Goal: Information Seeking & Learning: Learn about a topic

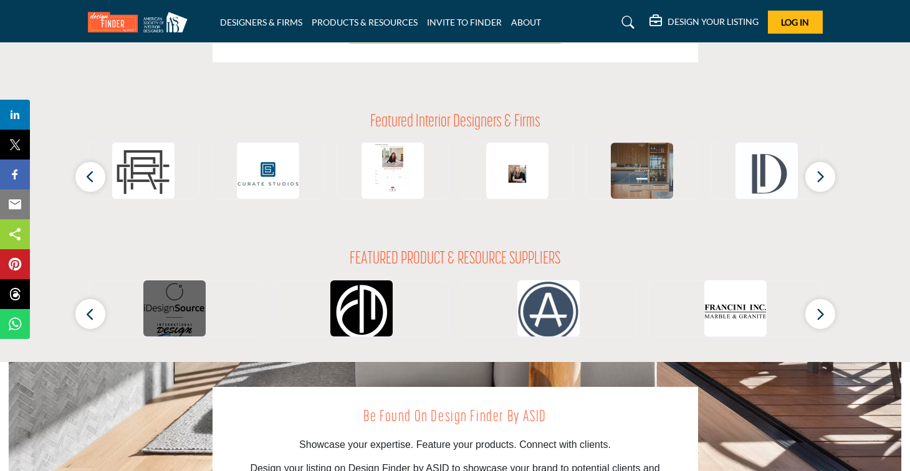
scroll to position [1114, 0]
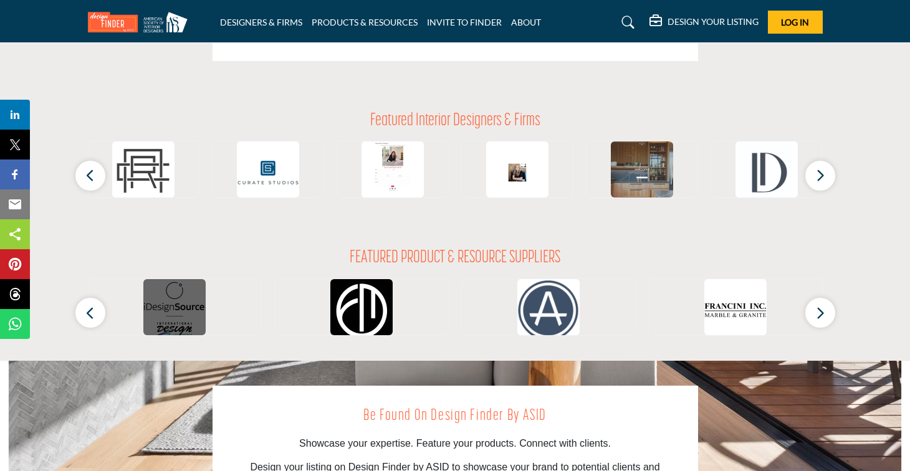
click at [186, 315] on img at bounding box center [174, 310] width 62 height 62
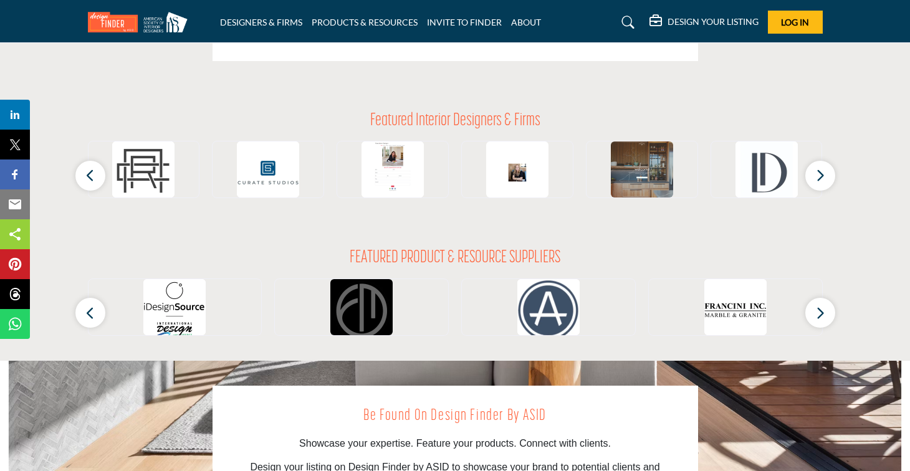
click at [365, 301] on img at bounding box center [361, 310] width 62 height 62
click at [462, 252] on h2 "FEATURED PRODUCT & RESOURCE SUPPLIERS" at bounding box center [455, 258] width 211 height 21
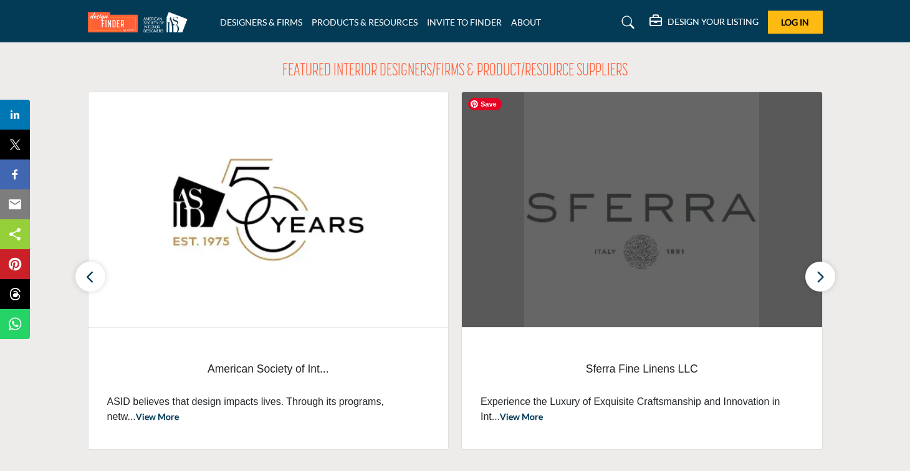
scroll to position [433, 0]
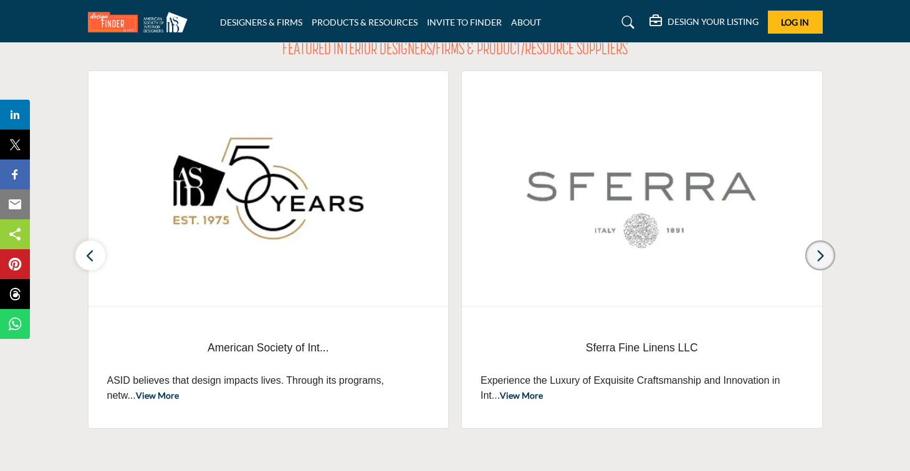
click at [827, 256] on button "button" at bounding box center [820, 256] width 30 height 30
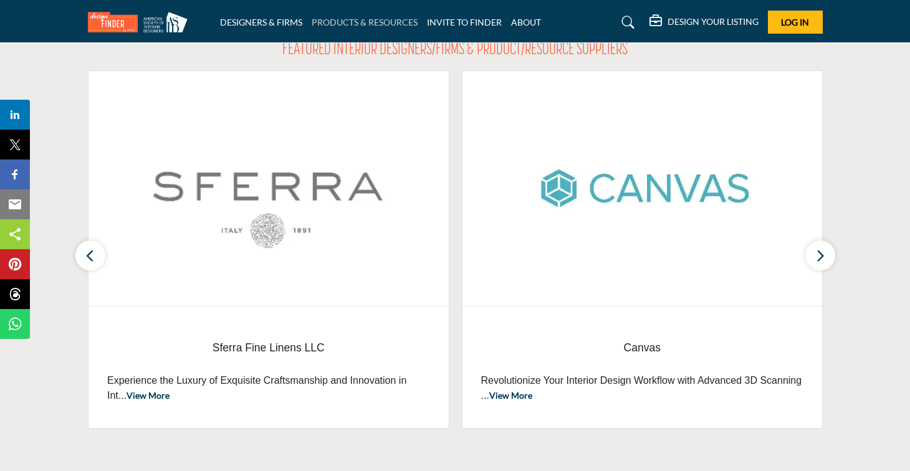
click at [354, 26] on link "PRODUCTS & RESOURCES" at bounding box center [365, 22] width 106 height 11
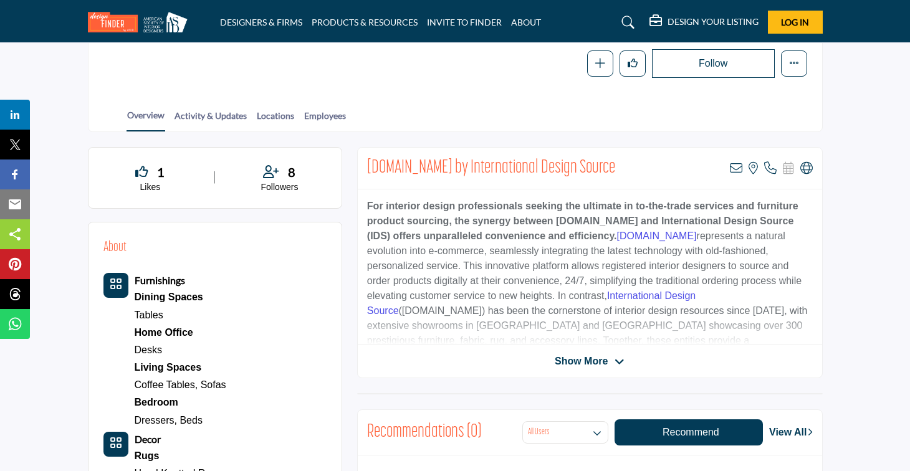
scroll to position [208, 0]
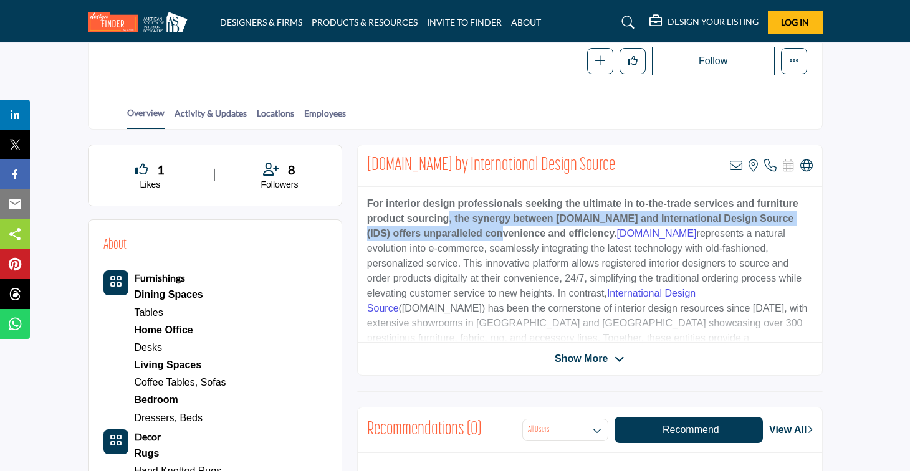
drag, startPoint x: 447, startPoint y: 216, endPoint x: 480, endPoint y: 226, distance: 34.7
click at [480, 226] on strong "For interior design professionals seeking the ultimate in to-the-trade services…" at bounding box center [582, 218] width 431 height 41
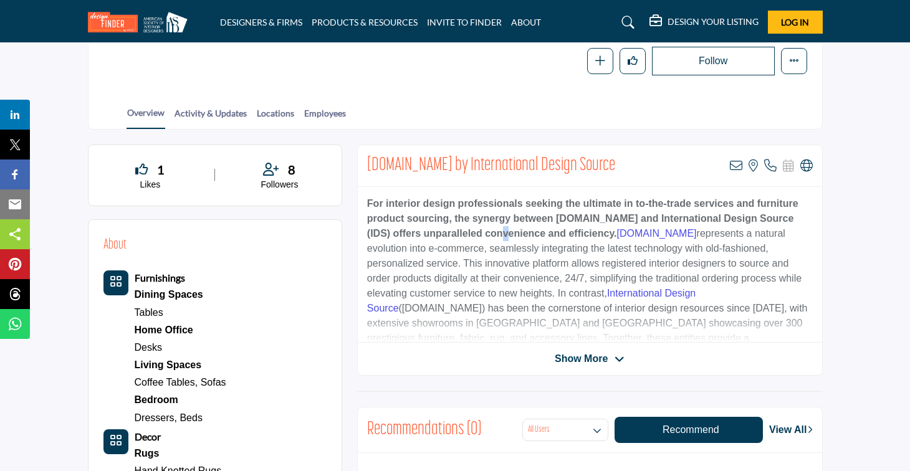
click at [480, 226] on strong "For interior design professionals seeking the ultimate in to-the-trade services…" at bounding box center [582, 218] width 431 height 41
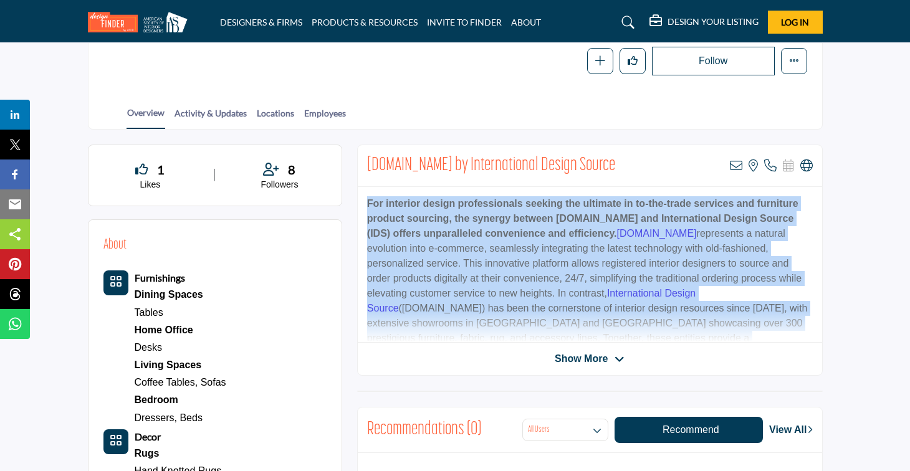
click at [480, 226] on strong "For interior design professionals seeking the ultimate in to-the-trade services…" at bounding box center [582, 218] width 431 height 41
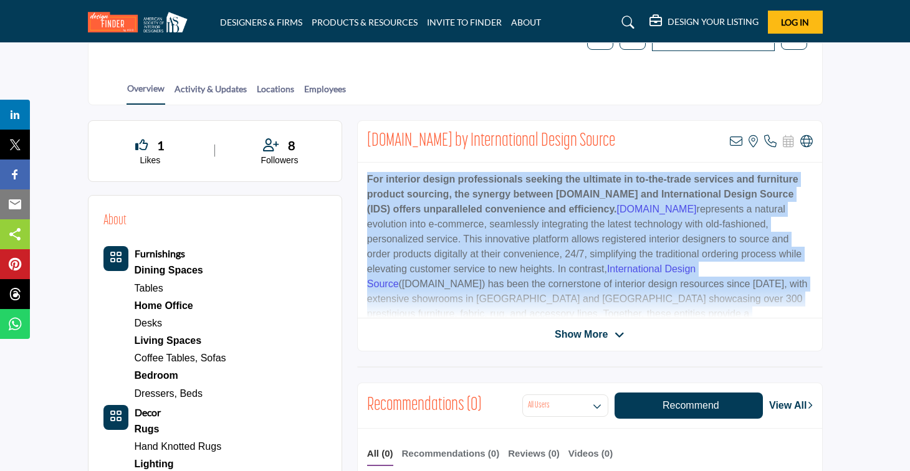
scroll to position [236, 0]
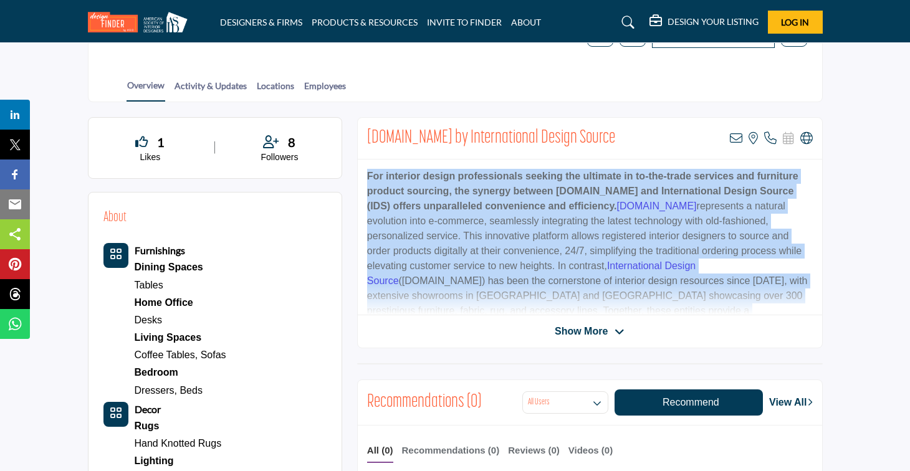
click at [480, 222] on p "For interior design professionals seeking the ultimate in to-the-trade services…" at bounding box center [590, 258] width 446 height 179
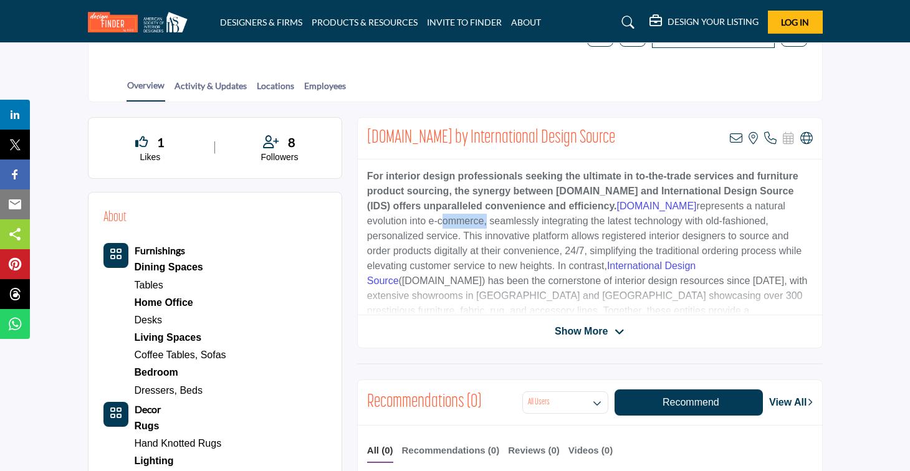
click at [480, 222] on p "For interior design professionals seeking the ultimate in to-the-trade services…" at bounding box center [590, 258] width 446 height 179
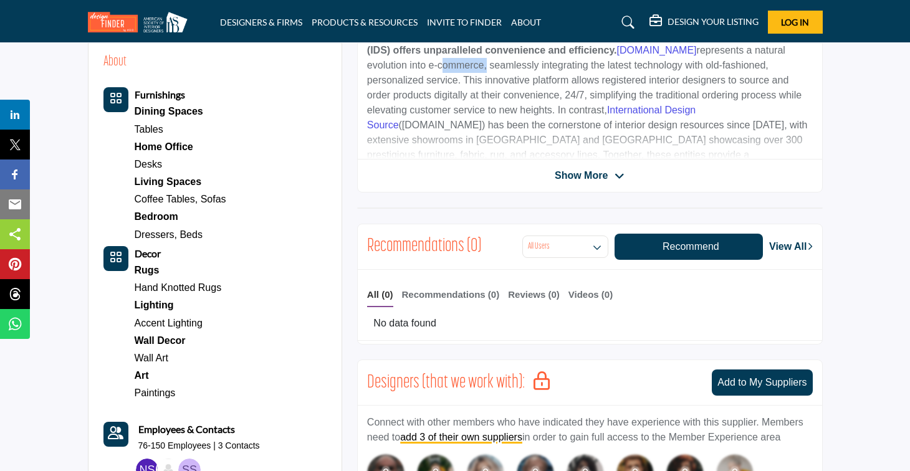
scroll to position [355, 0]
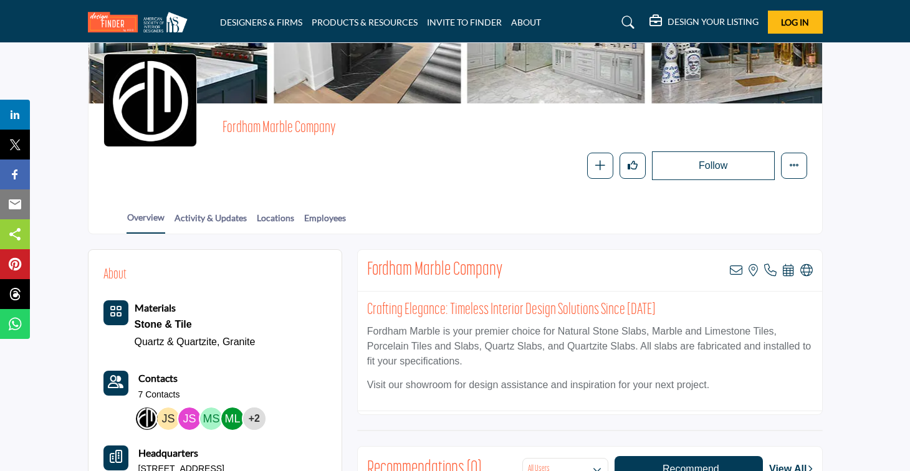
scroll to position [98, 0]
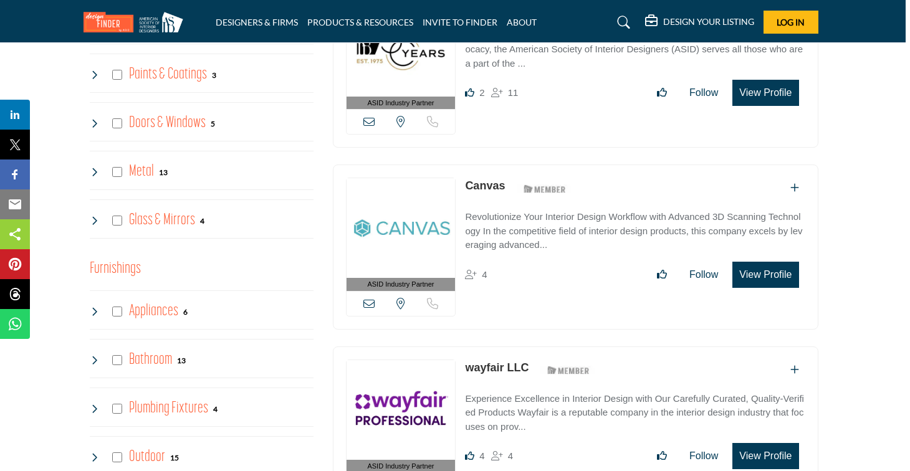
scroll to position [731, 5]
click at [793, 183] on icon "Add To List" at bounding box center [794, 188] width 9 height 10
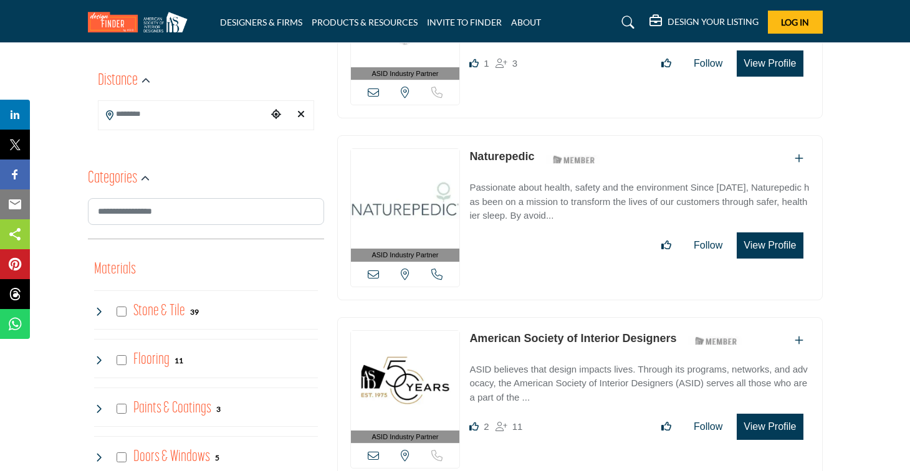
scroll to position [424, 0]
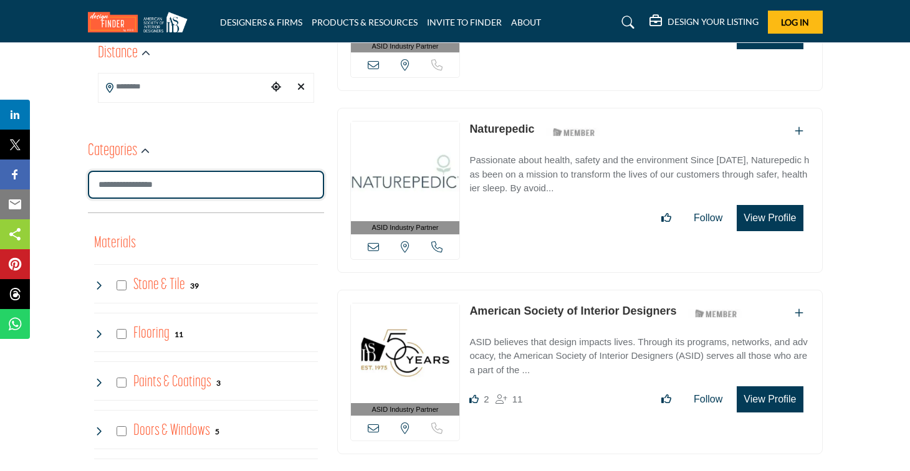
click at [295, 188] on input "Search Category" at bounding box center [206, 185] width 236 height 28
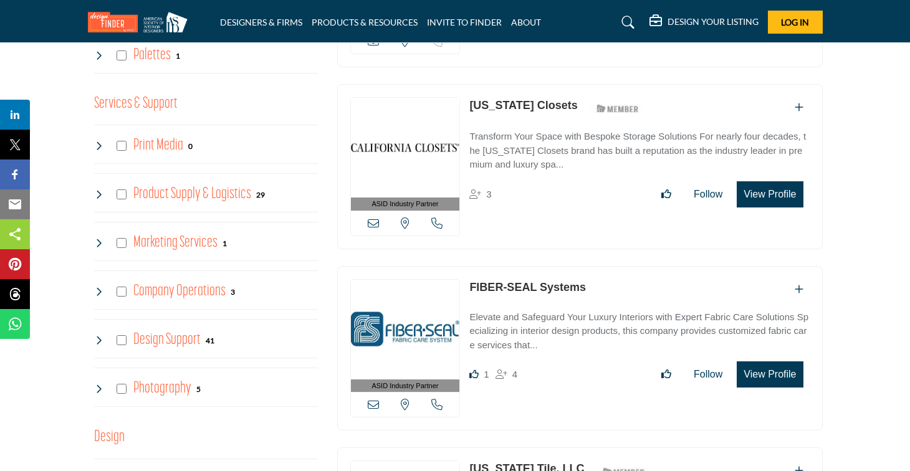
scroll to position [2436, 0]
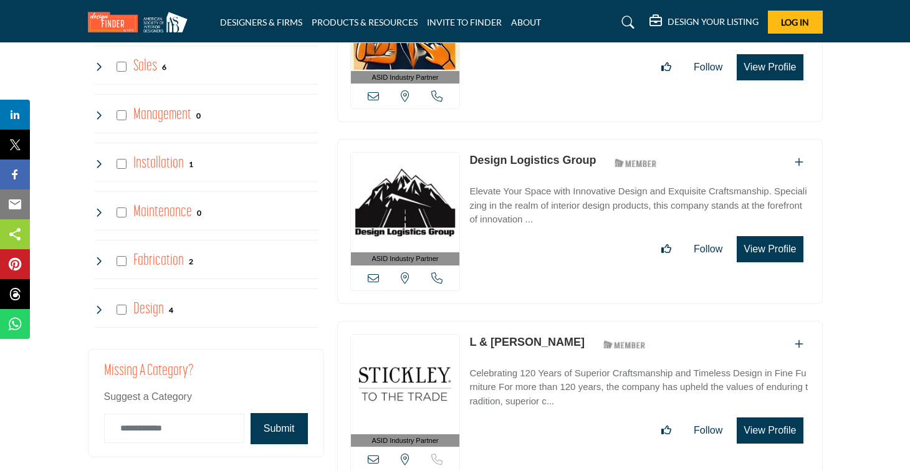
scroll to position [2969, 0]
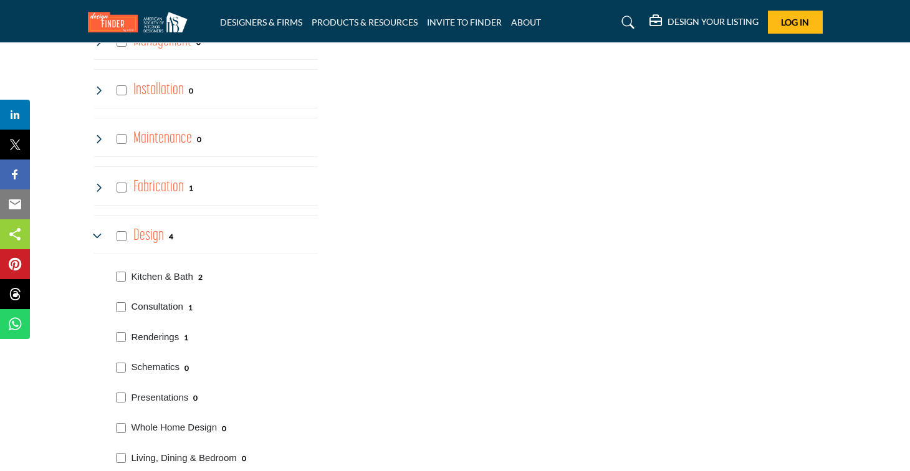
scroll to position [3045, 0]
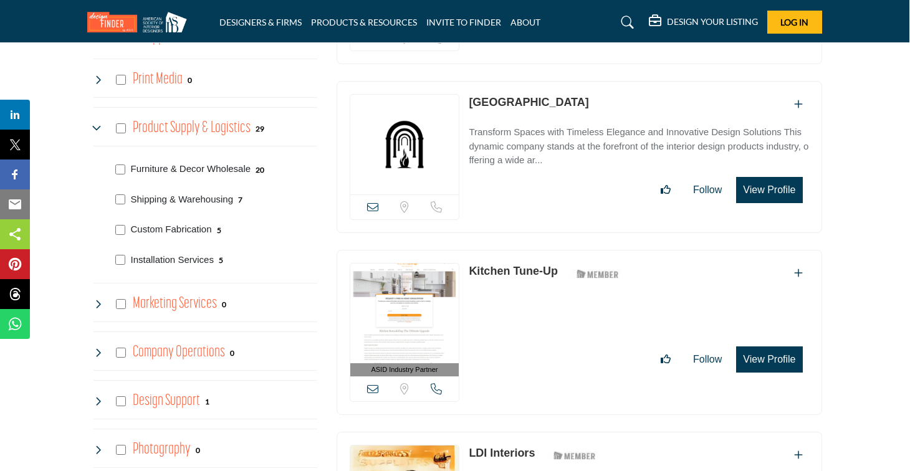
scroll to position [2484, 1]
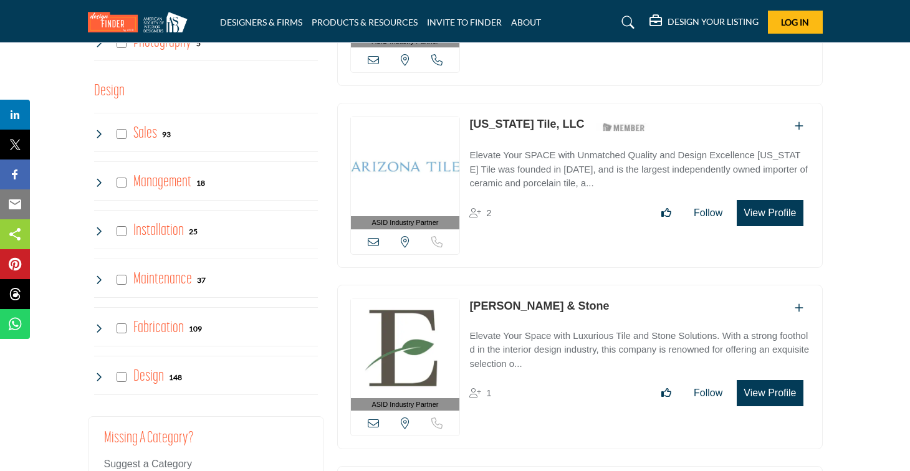
scroll to position [2775, 0]
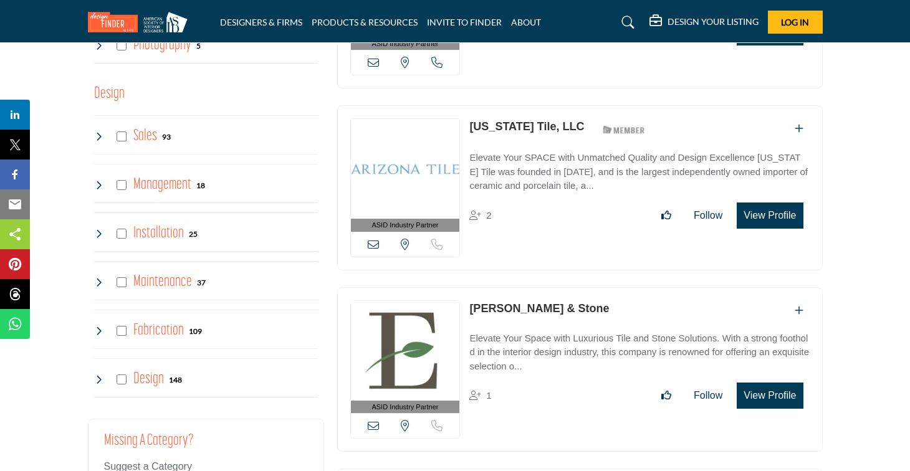
click at [98, 186] on icon at bounding box center [99, 185] width 10 height 10
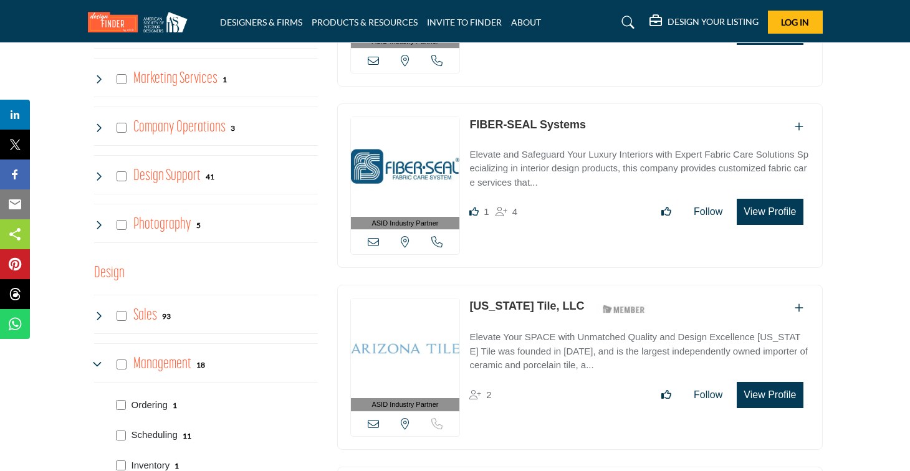
scroll to position [2589, 0]
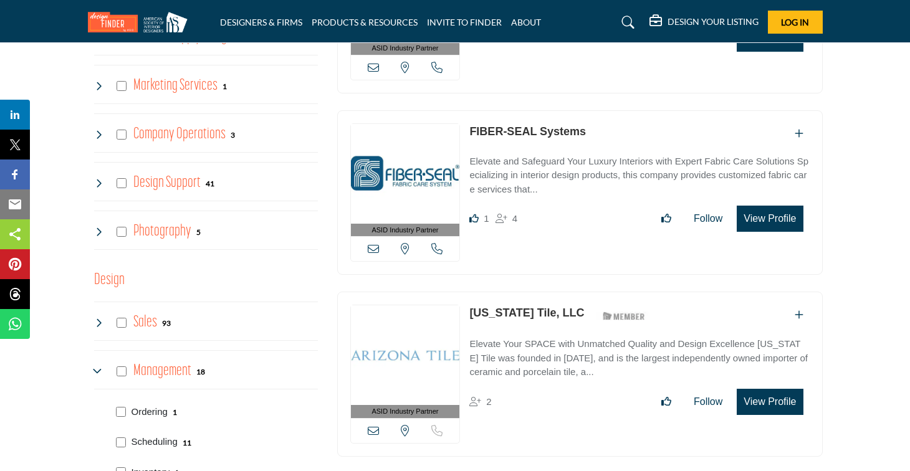
click at [100, 130] on icon at bounding box center [99, 135] width 10 height 10
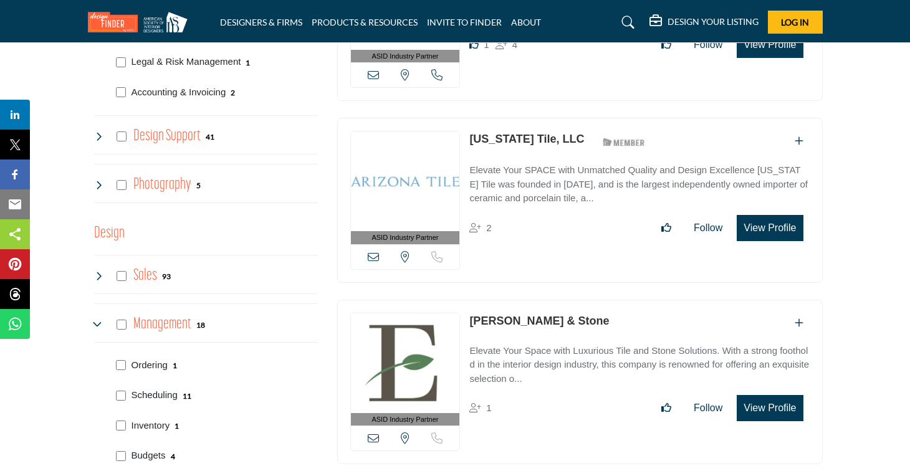
scroll to position [2766, 0]
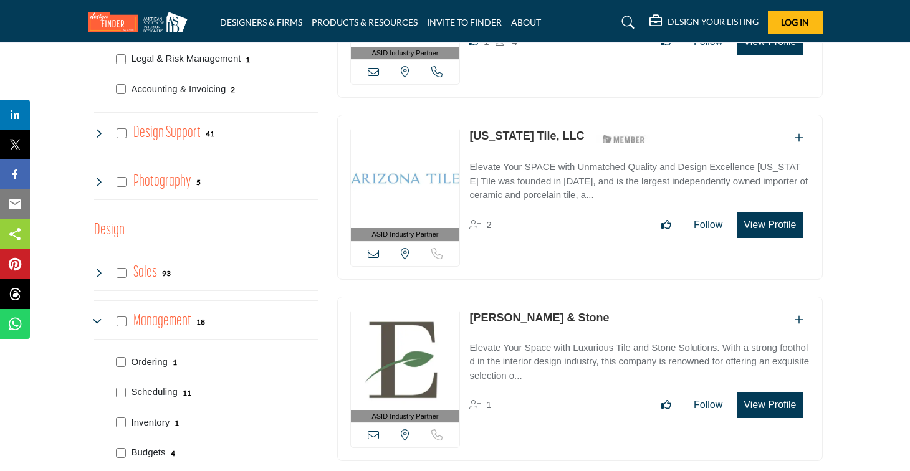
click at [105, 129] on div "Design Support 41" at bounding box center [154, 133] width 121 height 22
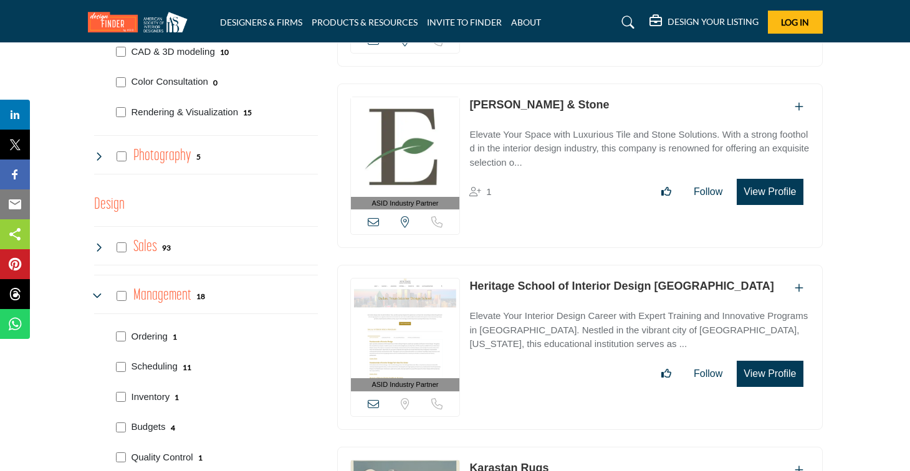
scroll to position [3009, 0]
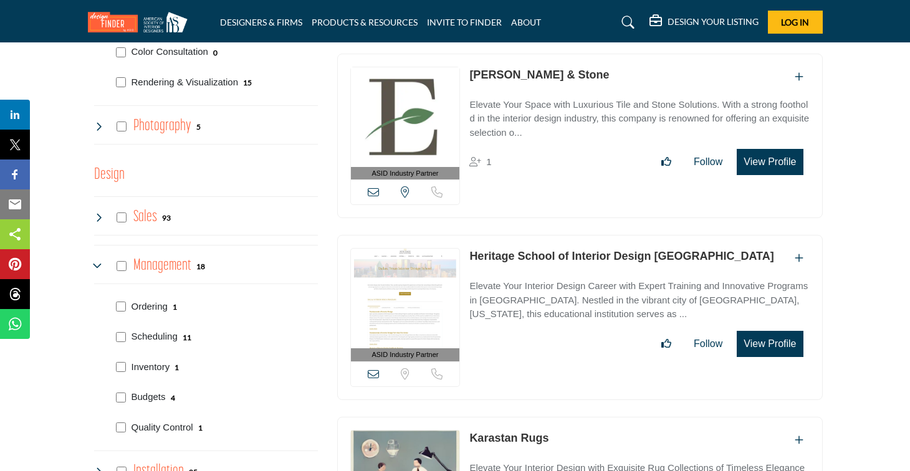
click at [98, 213] on icon at bounding box center [99, 217] width 10 height 10
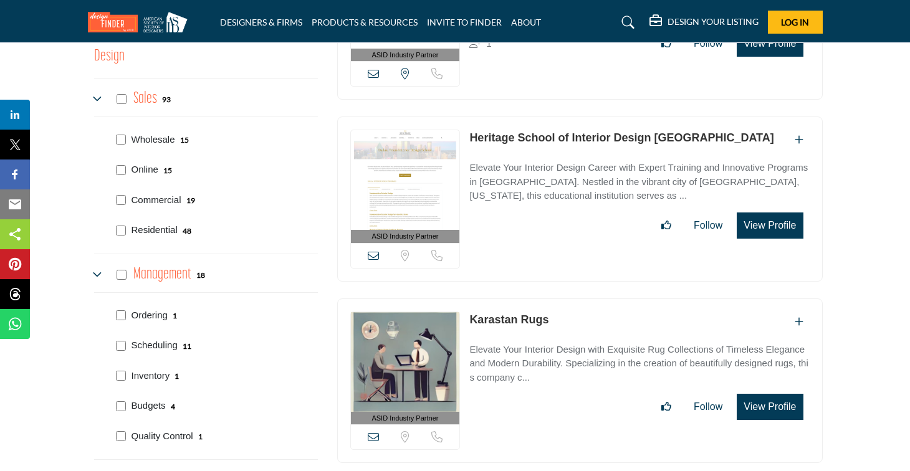
scroll to position [3109, 0]
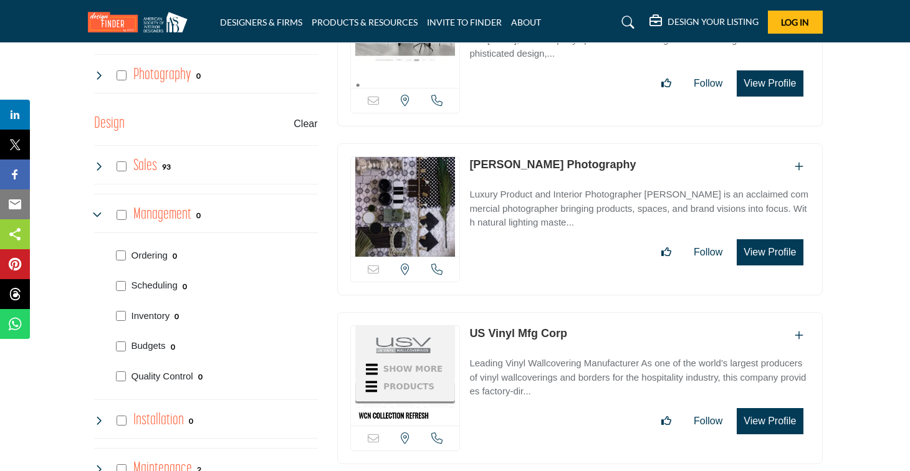
scroll to position [3051, 0]
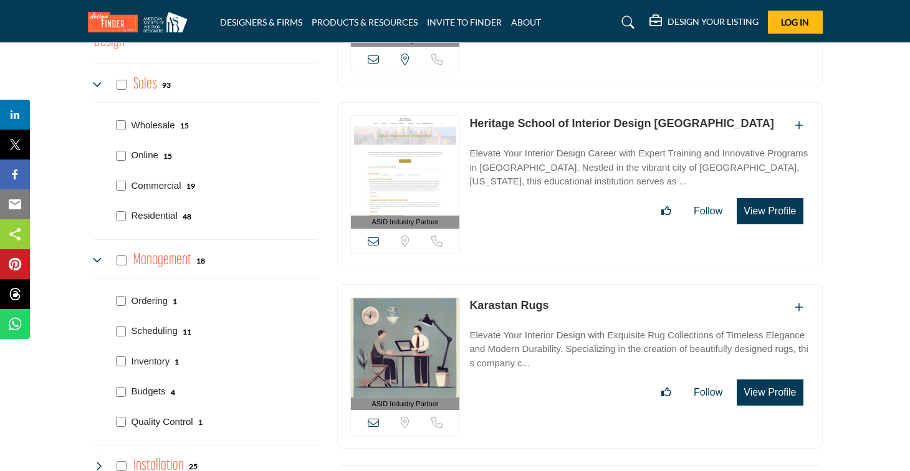
scroll to position [3152, 0]
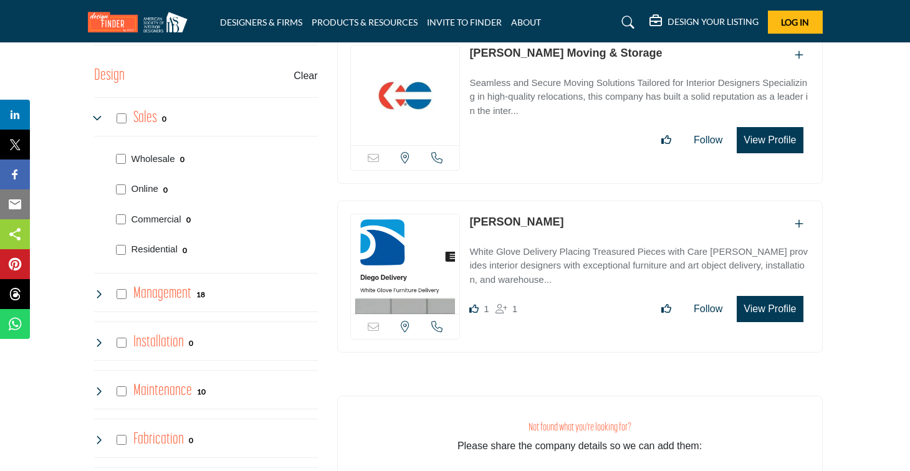
scroll to position [3106, 0]
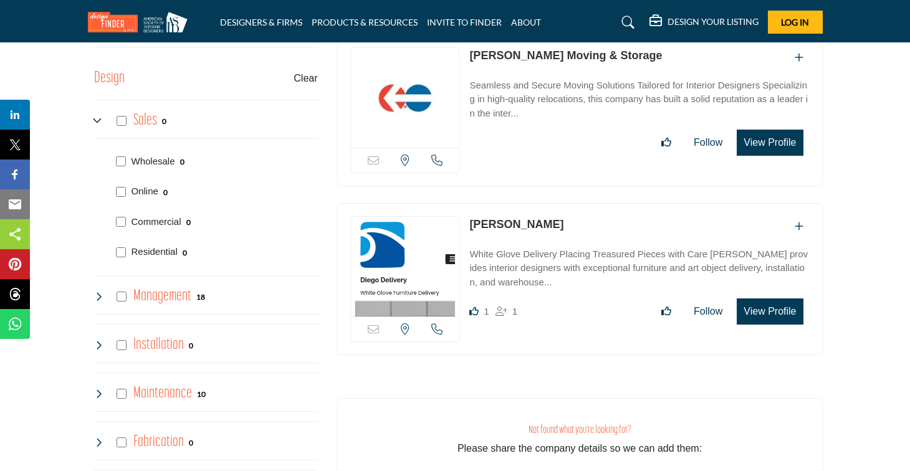
click at [123, 293] on div "Management 18" at bounding box center [150, 296] width 112 height 22
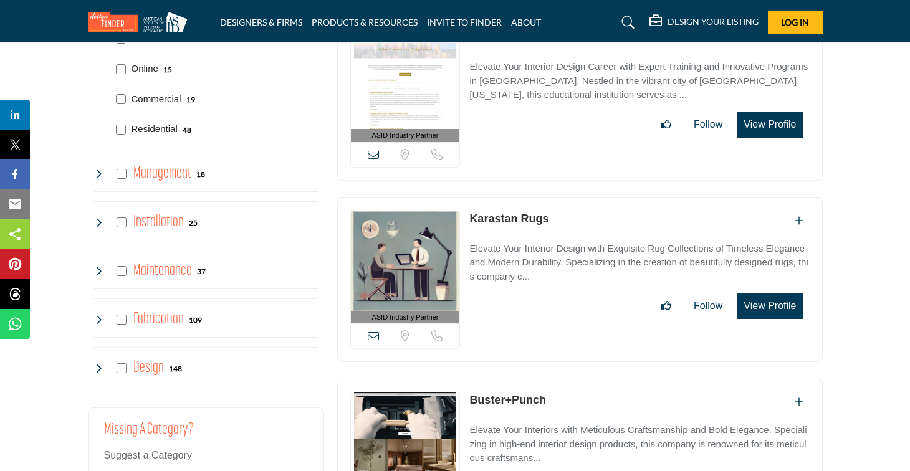
scroll to position [3220, 0]
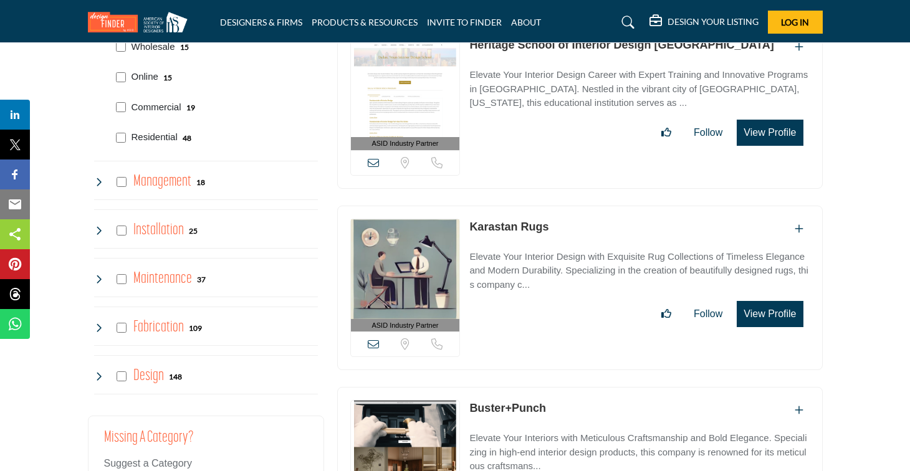
click at [96, 375] on div "Design 148" at bounding box center [138, 376] width 88 height 22
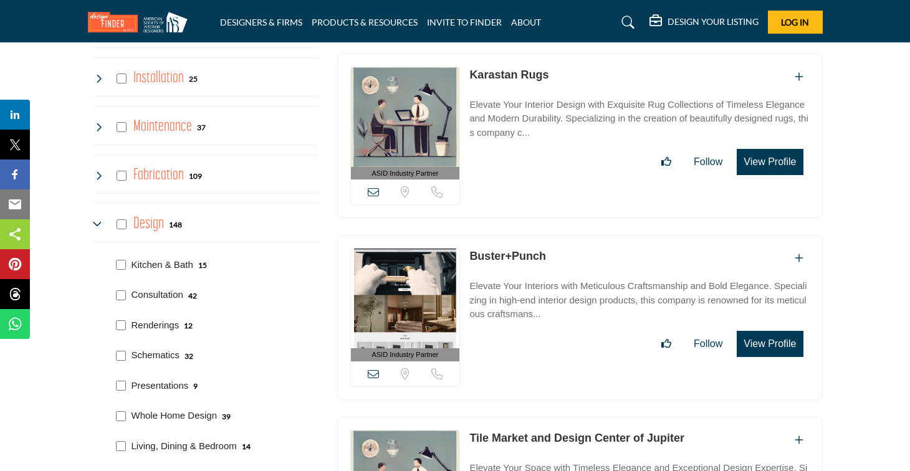
scroll to position [3369, 0]
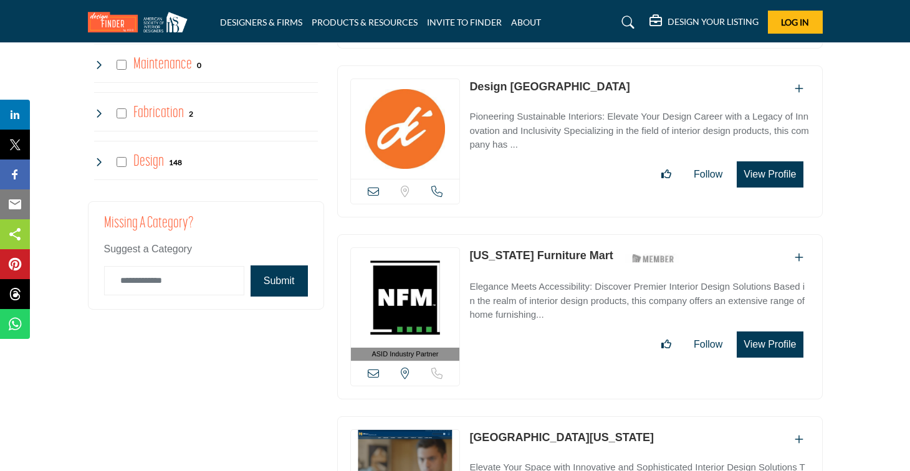
scroll to position [3436, 0]
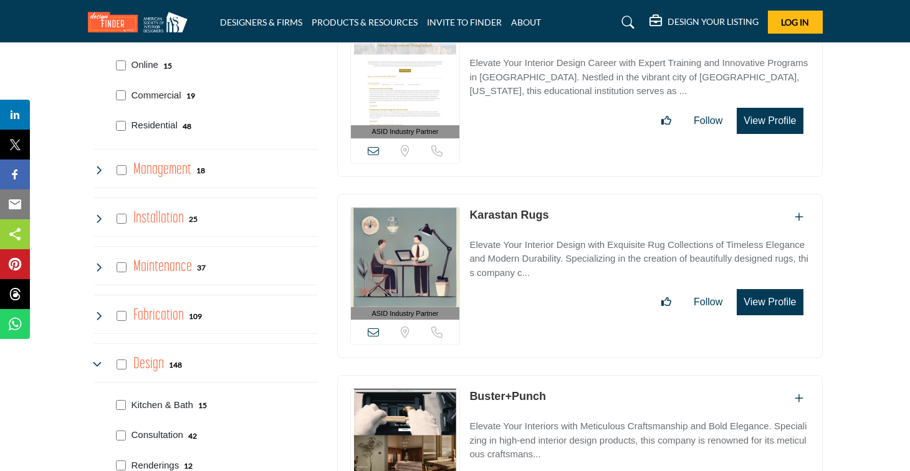
scroll to position [3240, 0]
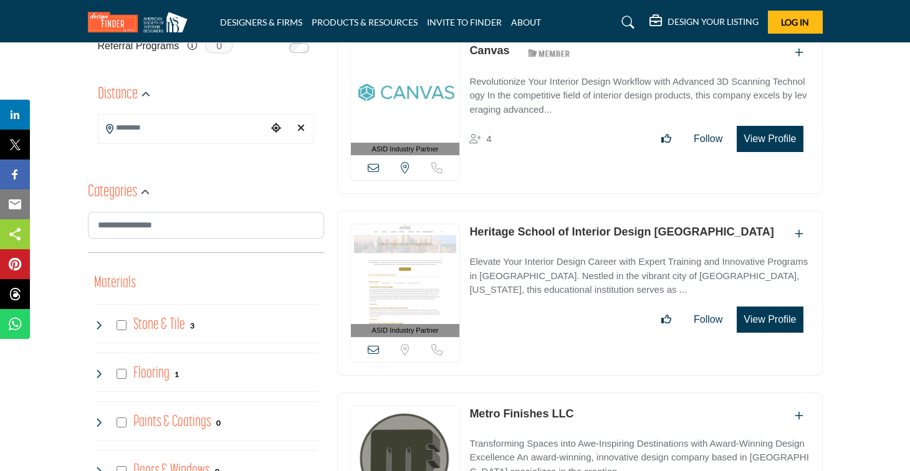
scroll to position [384, 0]
click at [565, 232] on link "Heritage School of Interior Design [GEOGRAPHIC_DATA]" at bounding box center [621, 231] width 304 height 12
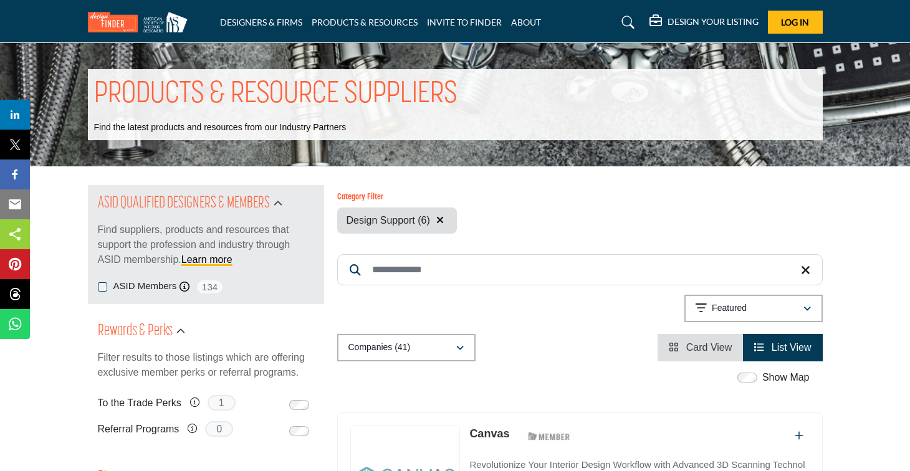
scroll to position [0, 0]
click at [457, 223] on div "Category Filter Showrooms Software & Technology Research CAD & 3D modeling Colo…" at bounding box center [579, 213] width 485 height 41
click at [444, 222] on button "button" at bounding box center [439, 220] width 15 height 16
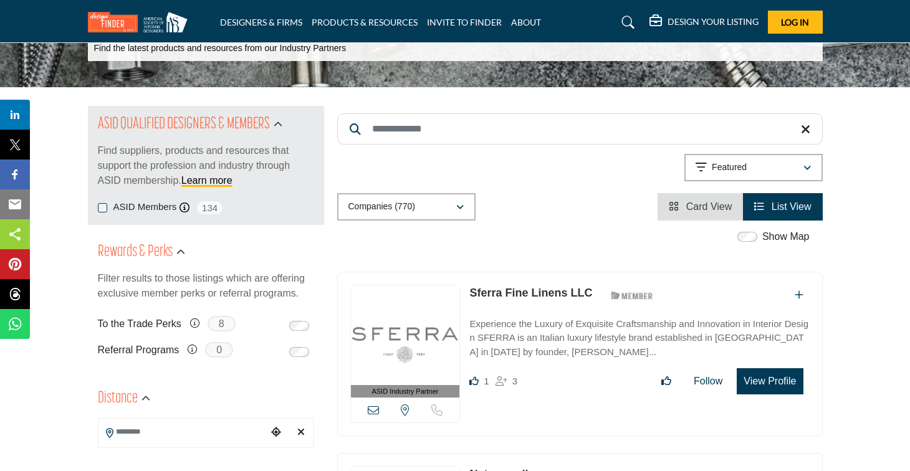
scroll to position [89, 0]
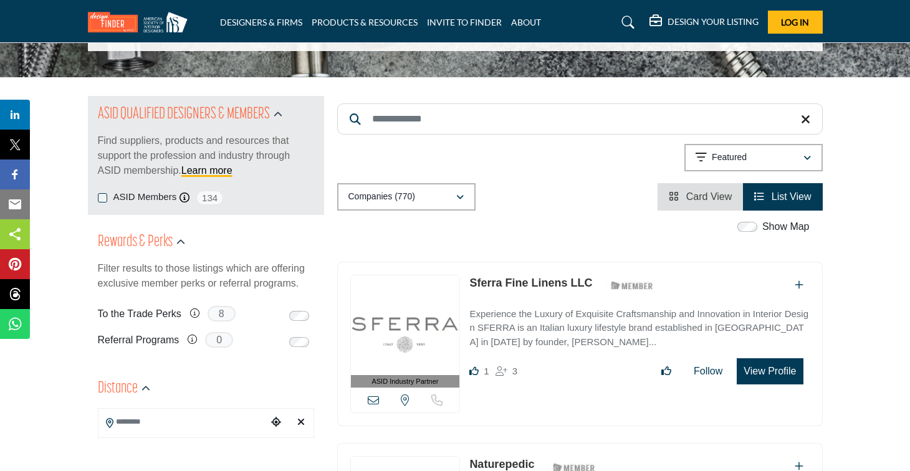
click at [123, 204] on div "ASID Members ASID Member who supports and impacts the Interior Design industry.…" at bounding box center [206, 198] width 216 height 16
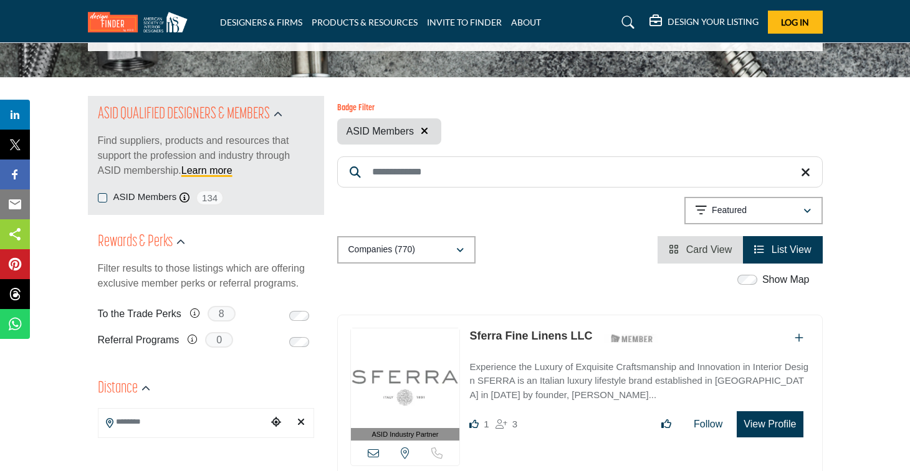
click at [108, 190] on div "ASID QUALIFIED DESIGNERS & MEMBERS Find suppliers, products and resources that …" at bounding box center [206, 143] width 216 height 94
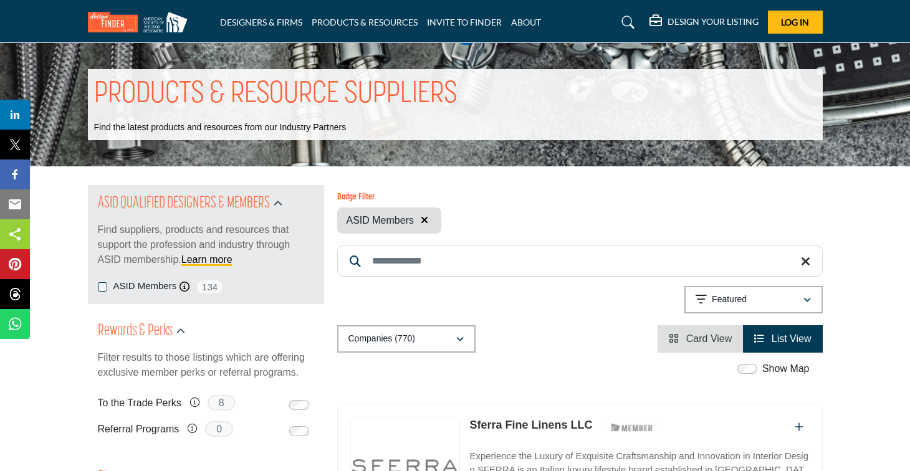
click at [103, 194] on h2 "ASID QUALIFIED DESIGNERS & MEMBERS" at bounding box center [184, 204] width 172 height 22
click at [354, 24] on link "PRODUCTS & RESOURCES" at bounding box center [365, 22] width 106 height 11
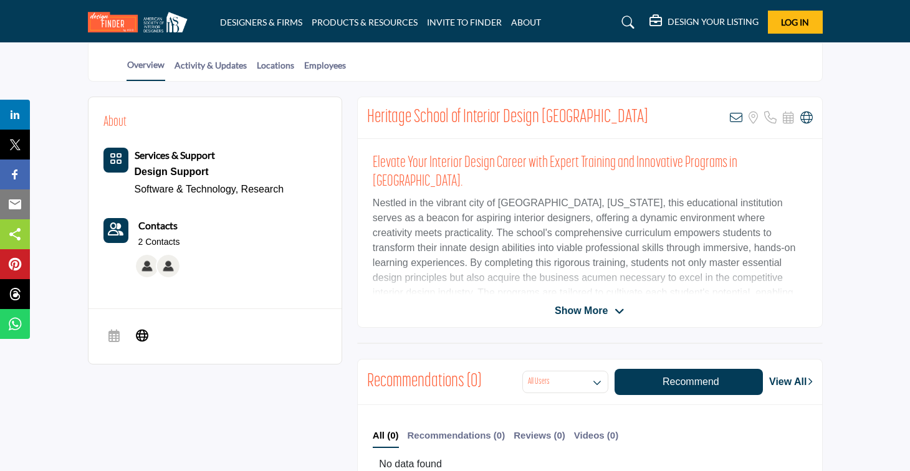
scroll to position [259, 0]
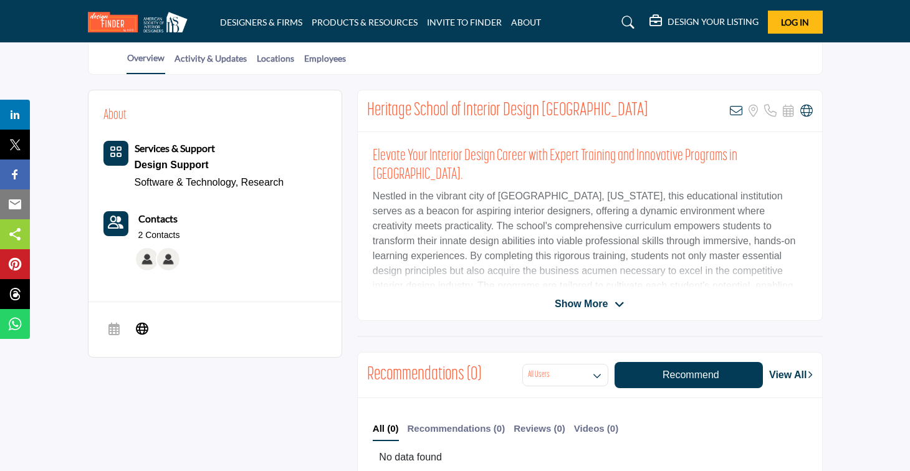
click at [565, 297] on span "Show More" at bounding box center [581, 304] width 53 height 15
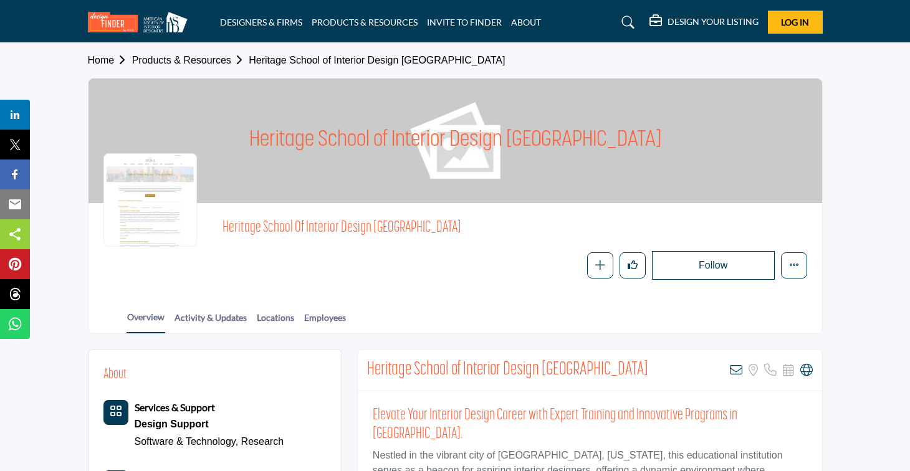
scroll to position [0, 0]
